Goal: Transaction & Acquisition: Book appointment/travel/reservation

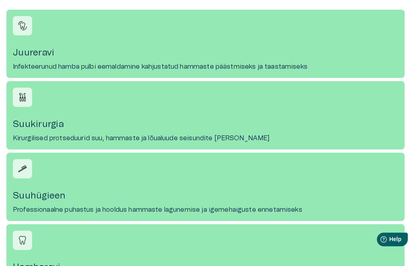
scroll to position [374, 0]
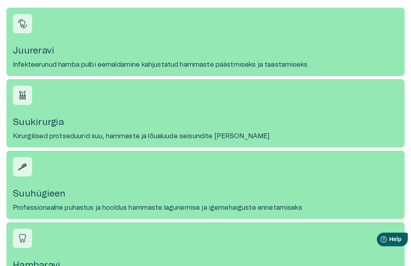
click at [28, 119] on h4 "Suukirurgia" at bounding box center [206, 122] width 386 height 11
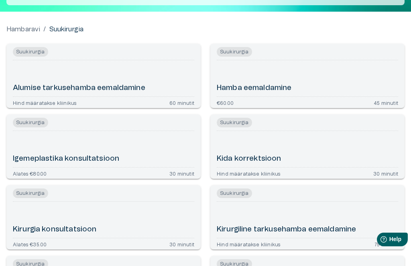
scroll to position [88, 0]
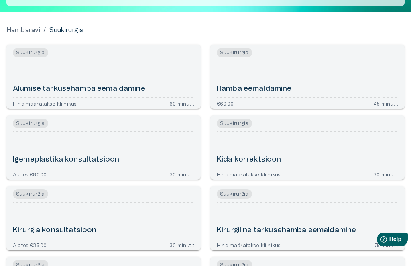
click at [25, 72] on div "Alumise tarkusehamba eemaldamine" at bounding box center [104, 79] width 182 height 30
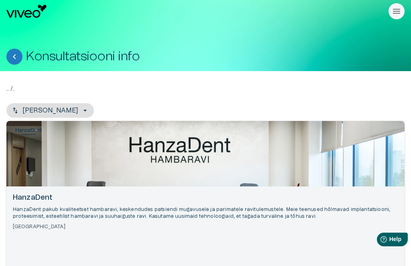
click at [39, 84] on div ".. / . [PERSON_NAME] HanzaDent HanzaDent pakub kvaliteetset hambaravi, keskendu…" at bounding box center [205, 185] width 411 height 229
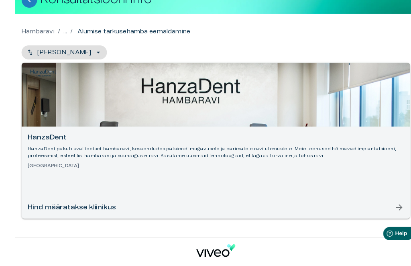
scroll to position [64, 0]
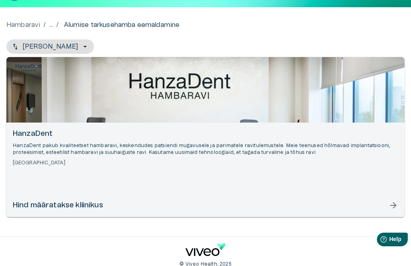
click at [398, 213] on div "HanzaDent HanzaDent pakub kvaliteetset hambaravi, keskendudes patsiendi mugavus…" at bounding box center [205, 170] width 399 height 94
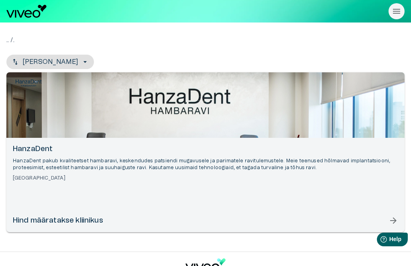
scroll to position [90, 0]
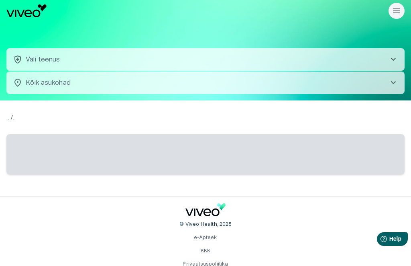
scroll to position [0, 0]
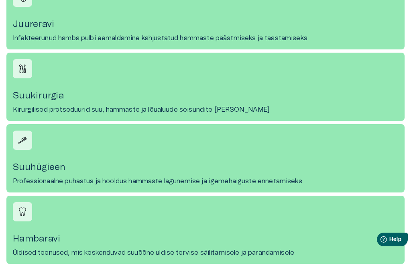
scroll to position [401, 0]
